Goal: Information Seeking & Learning: Learn about a topic

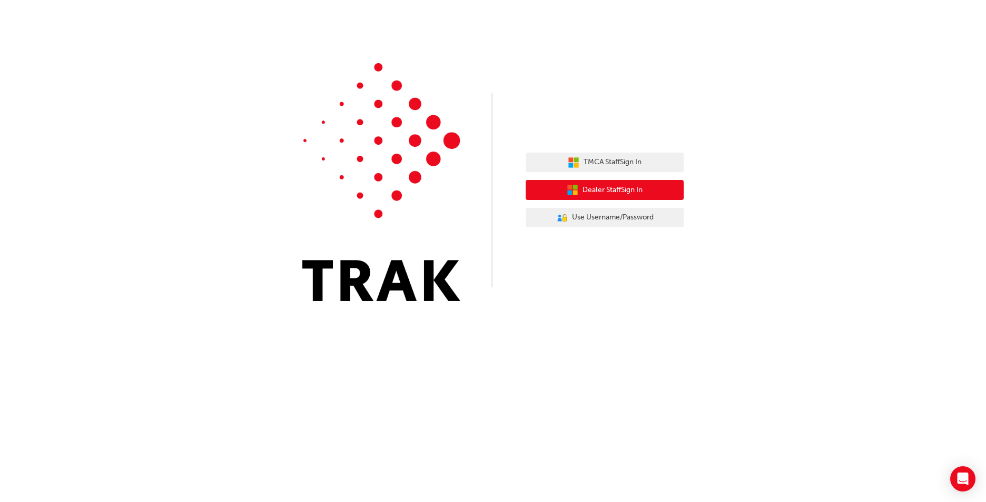
click at [587, 186] on span "Dealer Staff Sign In" at bounding box center [612, 190] width 60 height 12
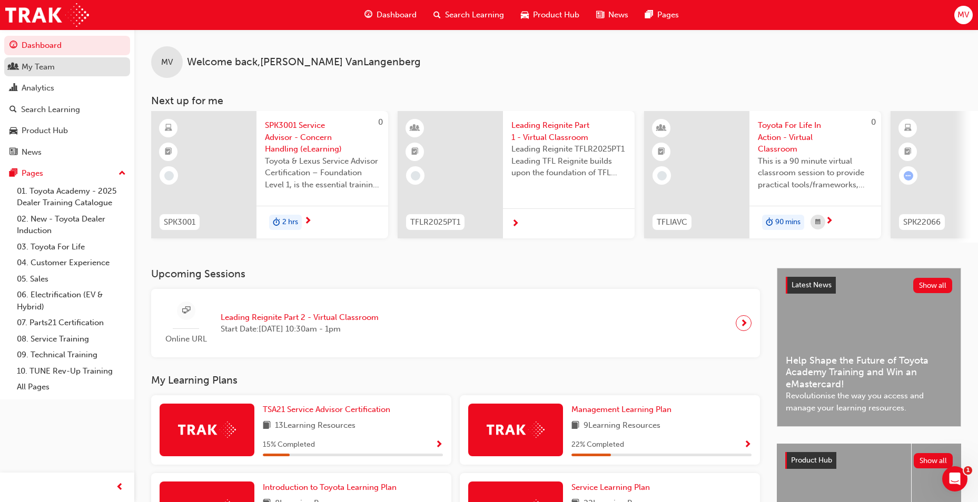
click at [48, 72] on div "My Team" at bounding box center [38, 67] width 33 height 12
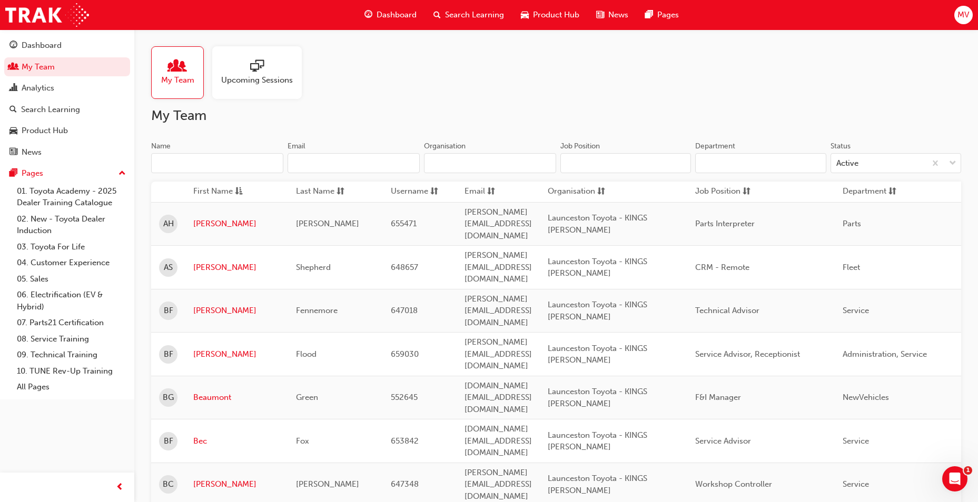
click at [184, 76] on span "My Team" at bounding box center [177, 80] width 33 height 12
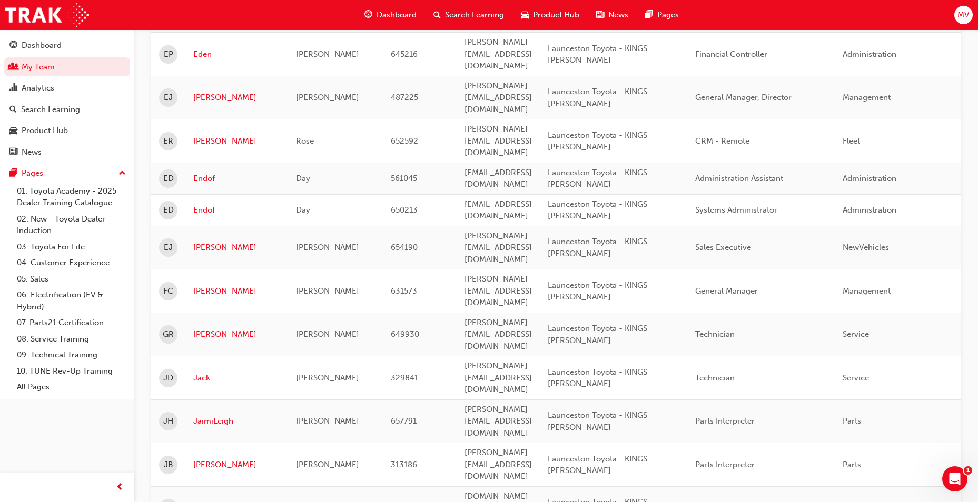
scroll to position [1053, 0]
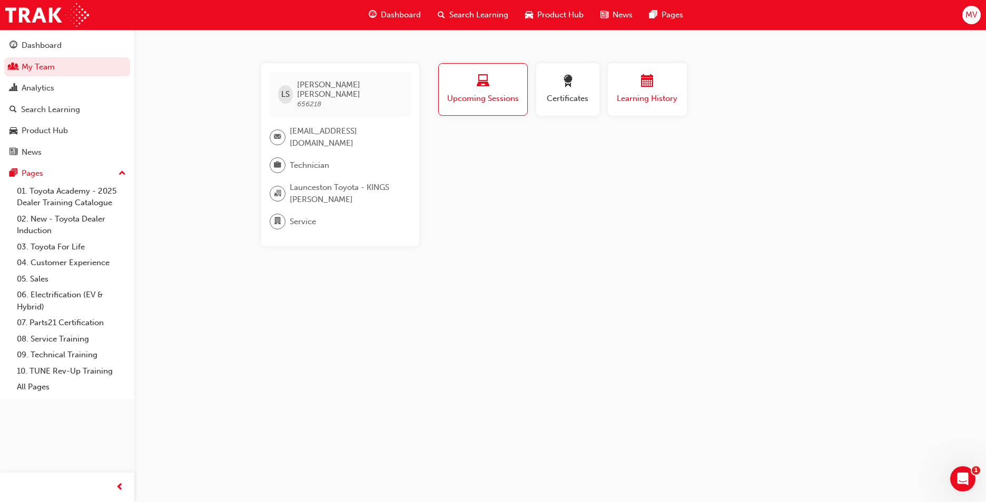
click at [648, 84] on span "calendar-icon" at bounding box center [647, 82] width 13 height 14
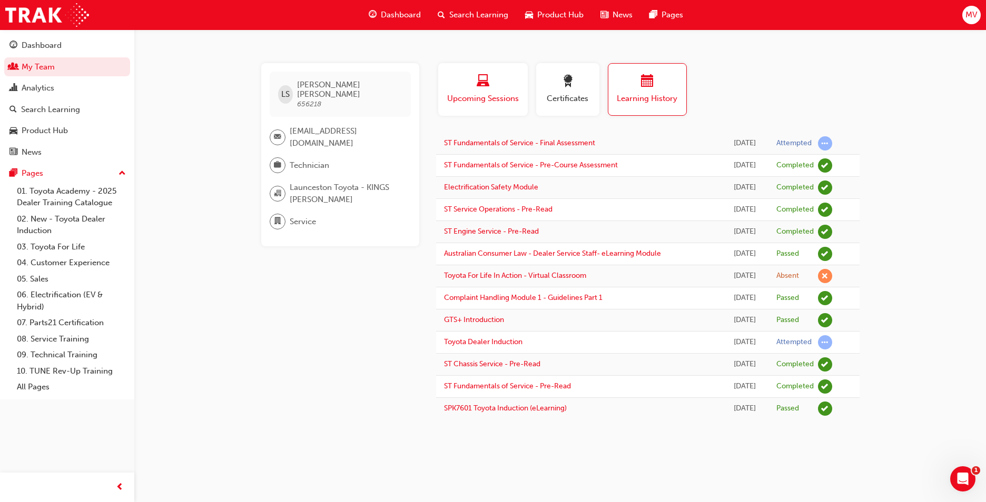
click at [480, 85] on span "laptop-icon" at bounding box center [482, 82] width 13 height 14
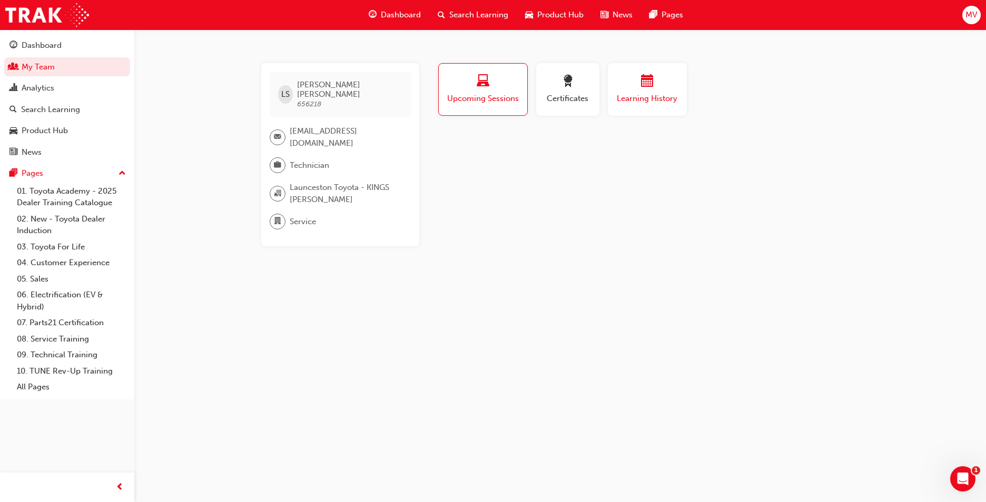
click at [636, 86] on div "button" at bounding box center [646, 83] width 63 height 16
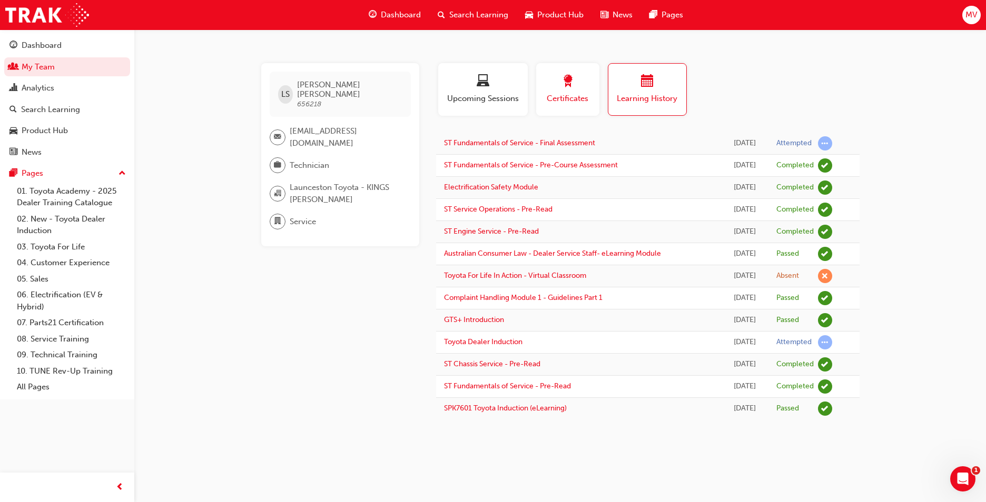
click at [585, 87] on div "button" at bounding box center [567, 83] width 47 height 16
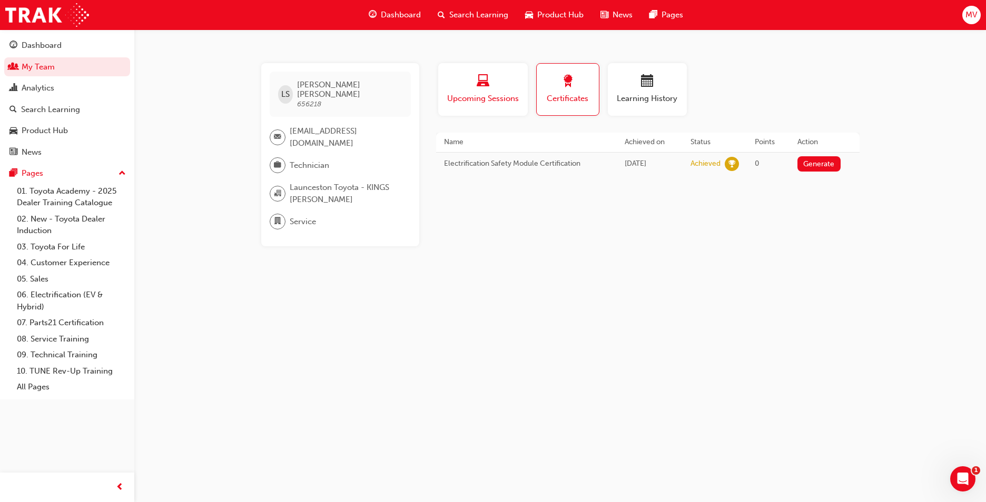
click at [491, 76] on div "button" at bounding box center [483, 83] width 74 height 16
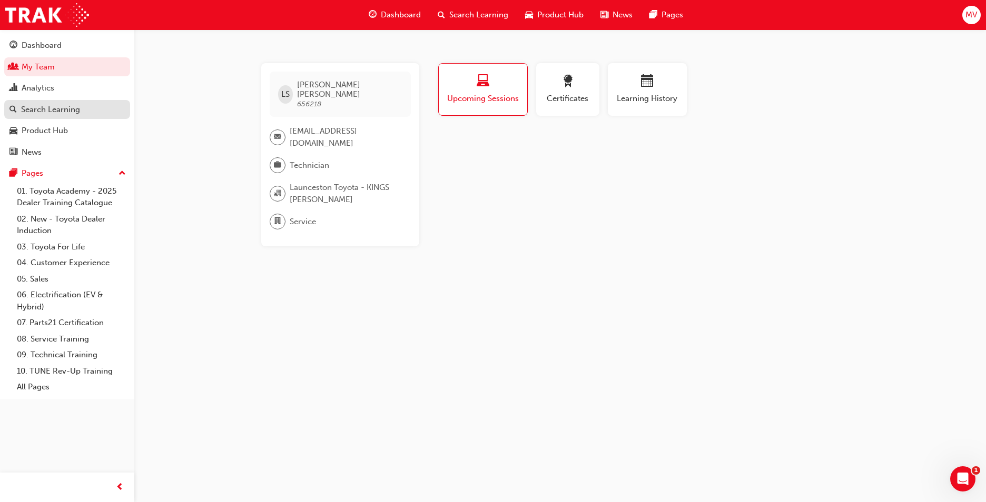
click at [36, 106] on div "Search Learning" at bounding box center [50, 110] width 59 height 12
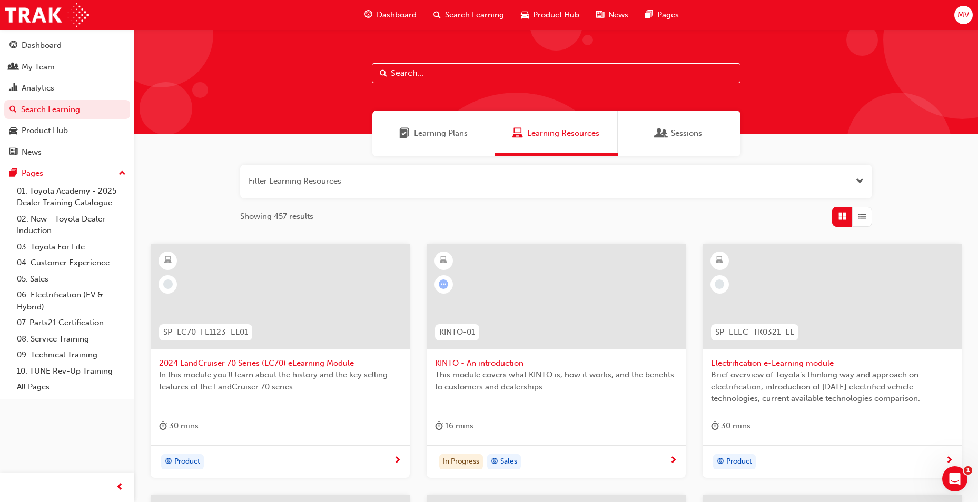
click at [439, 72] on input "text" at bounding box center [556, 73] width 369 height 20
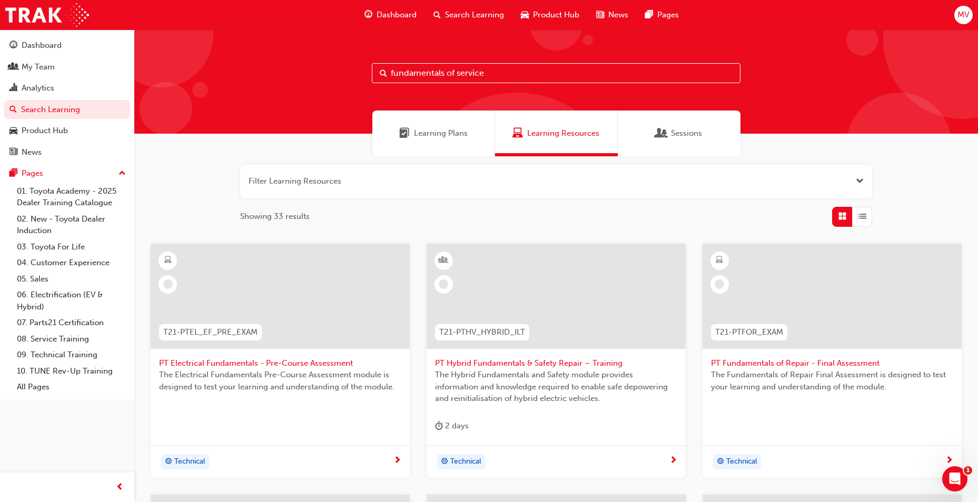
type input "fundamentals of service"
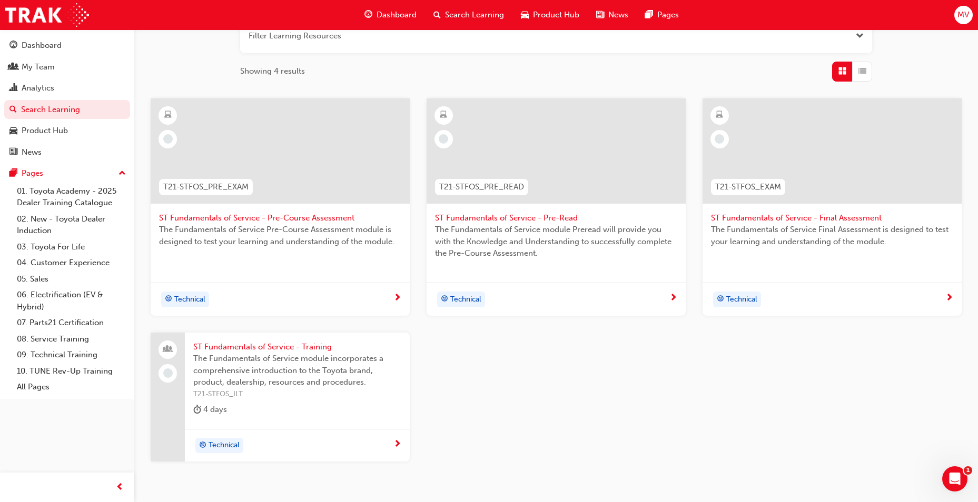
scroll to position [158, 0]
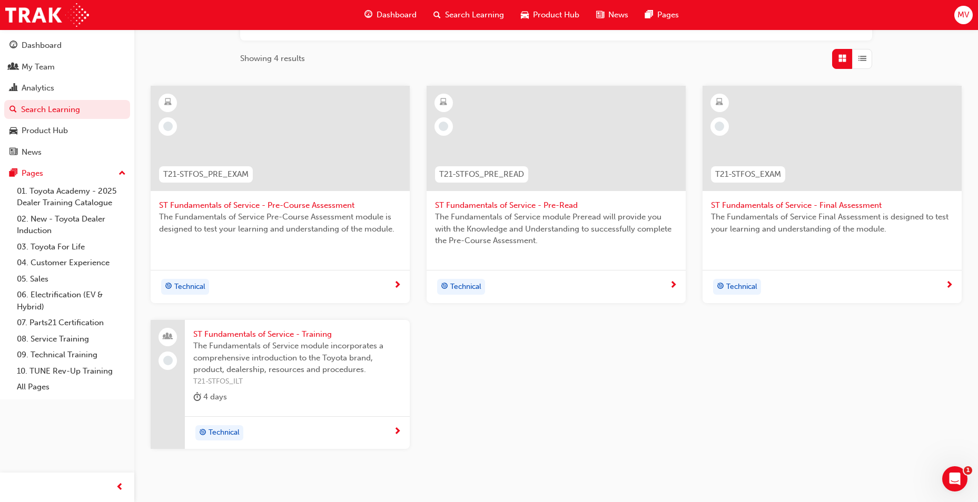
click at [401, 429] on div "Technical" at bounding box center [297, 432] width 225 height 33
